Goal: Check status: Check status

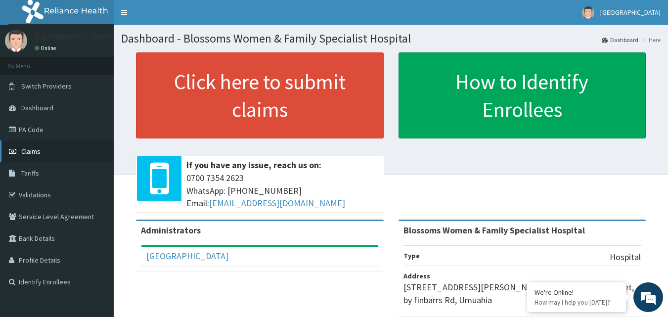
click at [75, 148] on link "Claims" at bounding box center [57, 151] width 114 height 22
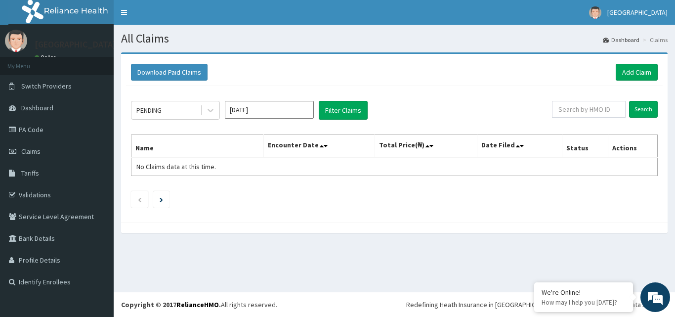
click at [301, 111] on input "Sep 2025" at bounding box center [269, 110] width 89 height 18
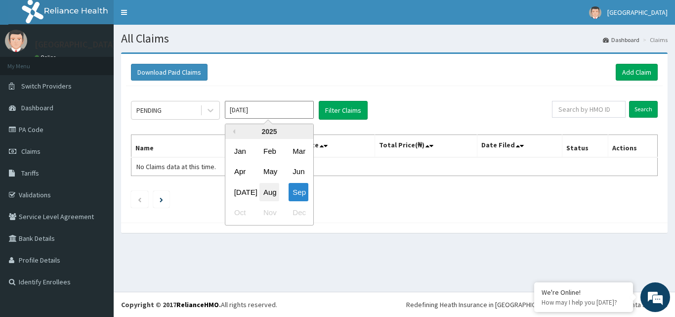
click at [271, 192] on div "Aug" at bounding box center [269, 192] width 20 height 18
type input "Aug 2025"
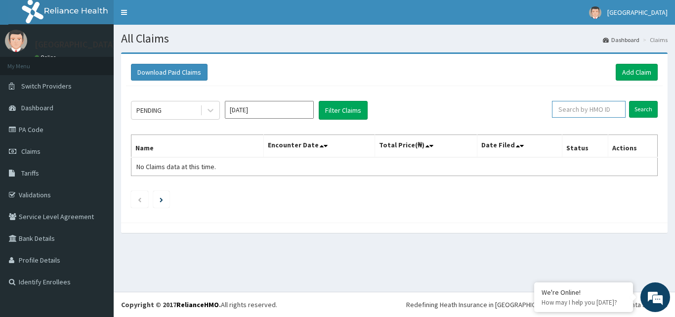
click at [606, 112] on input "text" at bounding box center [589, 109] width 74 height 17
type input "NPM/10290/A"
click at [647, 108] on input "Search" at bounding box center [643, 109] width 29 height 17
click at [47, 136] on link "PA Code" at bounding box center [57, 130] width 114 height 22
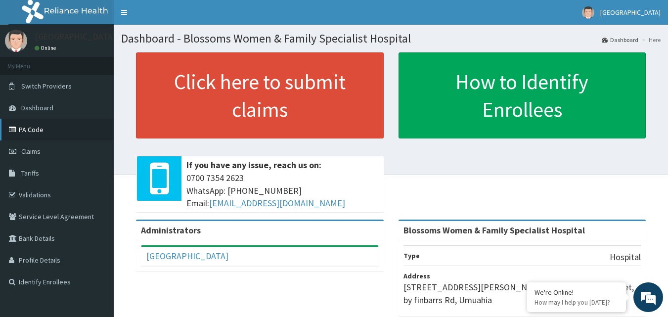
click at [70, 138] on link "PA Code" at bounding box center [57, 130] width 114 height 22
